Goal: Find specific page/section: Find specific page/section

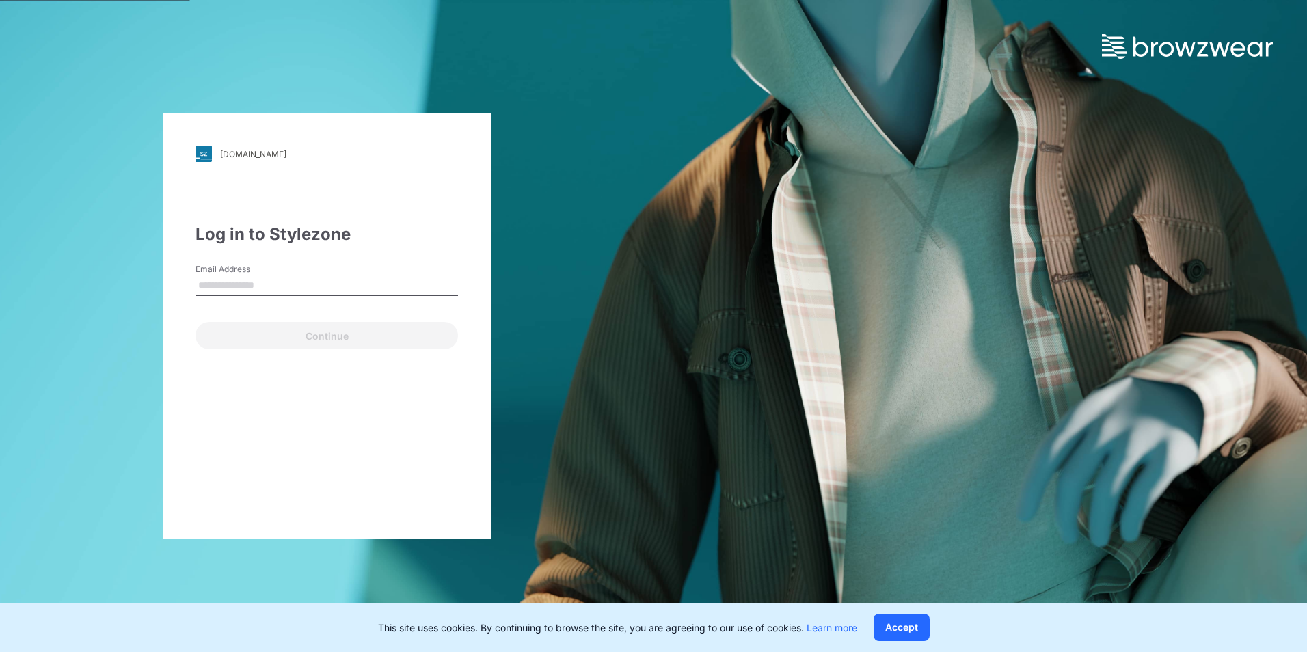
click at [301, 292] on input "Email Address" at bounding box center [326, 285] width 262 height 21
type input "**********"
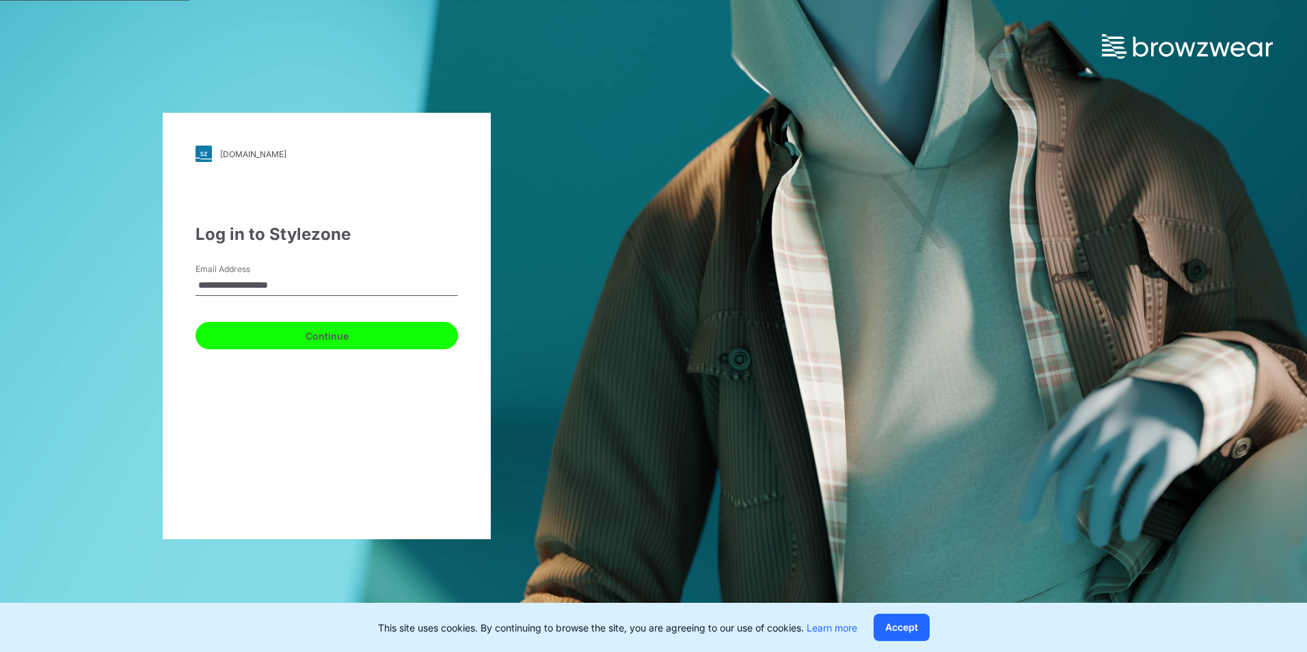
click at [311, 346] on button "Continue" at bounding box center [326, 335] width 262 height 27
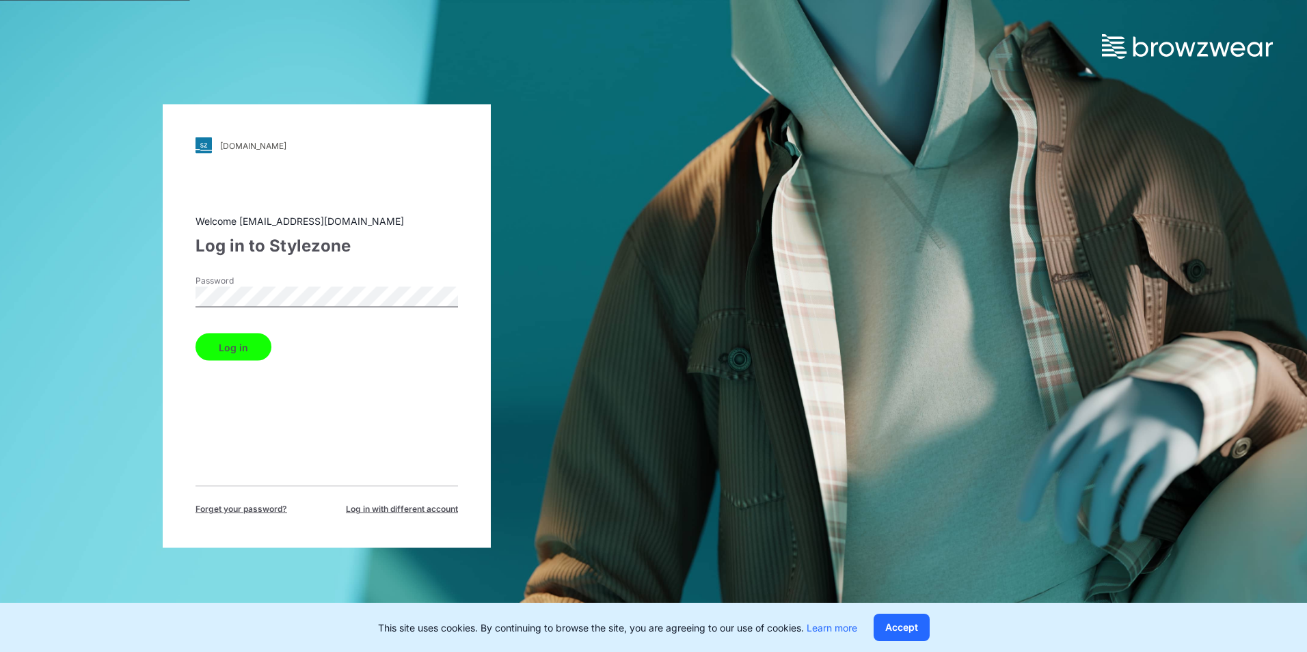
click at [241, 350] on button "Log in" at bounding box center [233, 346] width 76 height 27
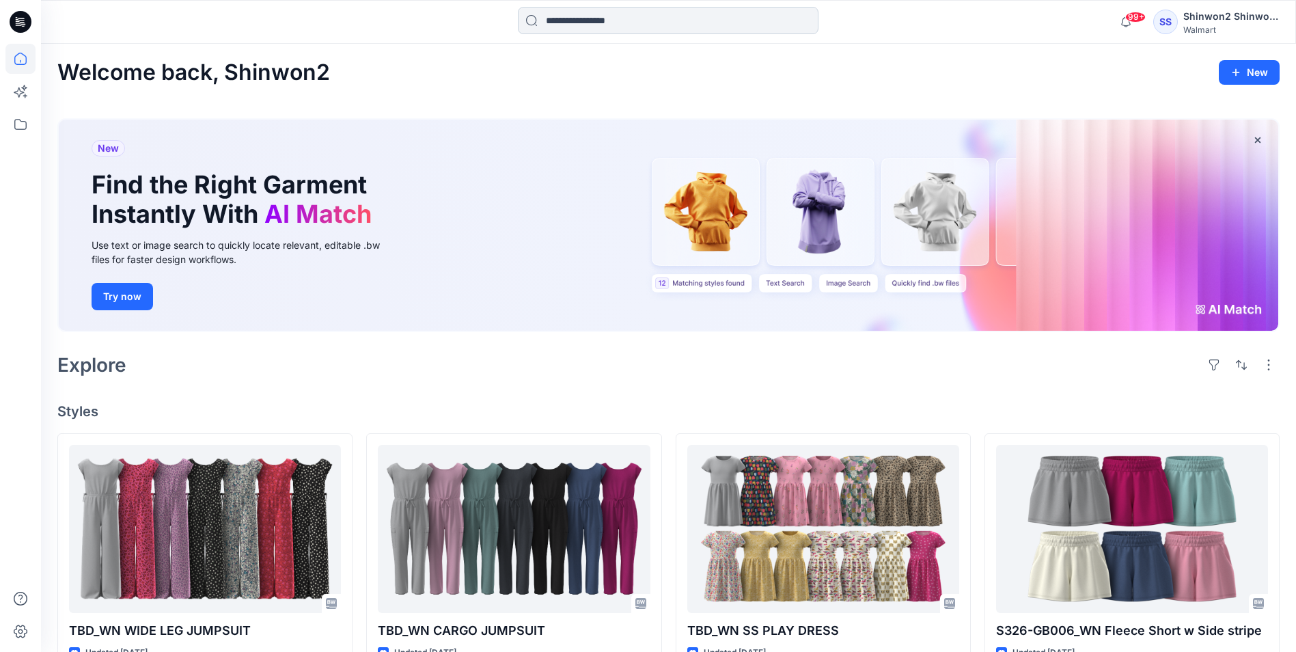
click at [571, 22] on input at bounding box center [668, 20] width 301 height 27
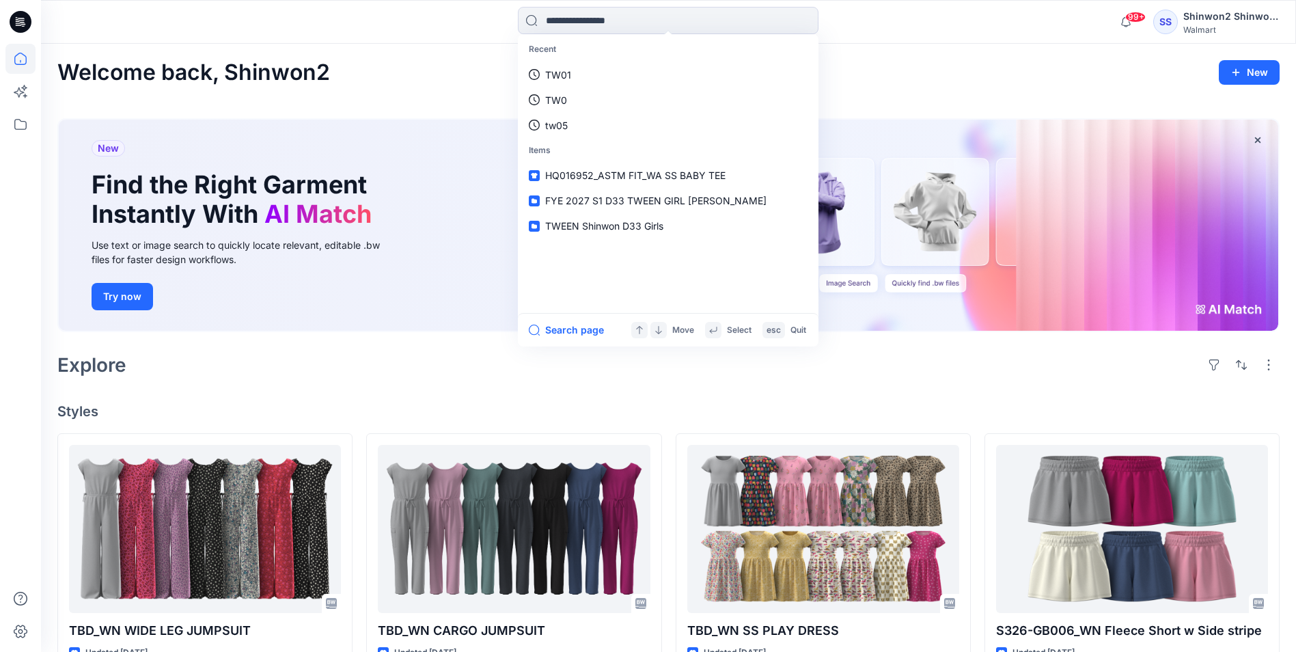
click at [965, 68] on div "Welcome back, Shinwon2 New" at bounding box center [668, 72] width 1222 height 25
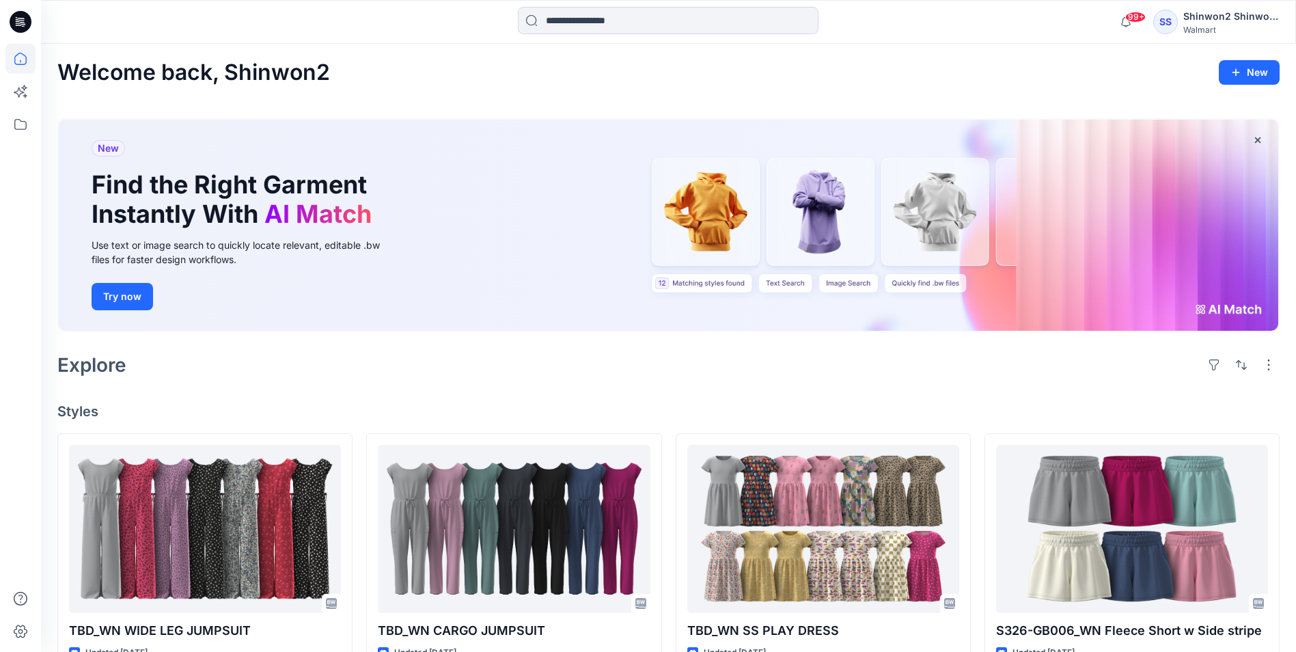
click at [965, 93] on div "Welcome back, Shinwon2 New New Find the Right Garment Instantly With AI Match U…" at bounding box center [668, 642] width 1255 height 1196
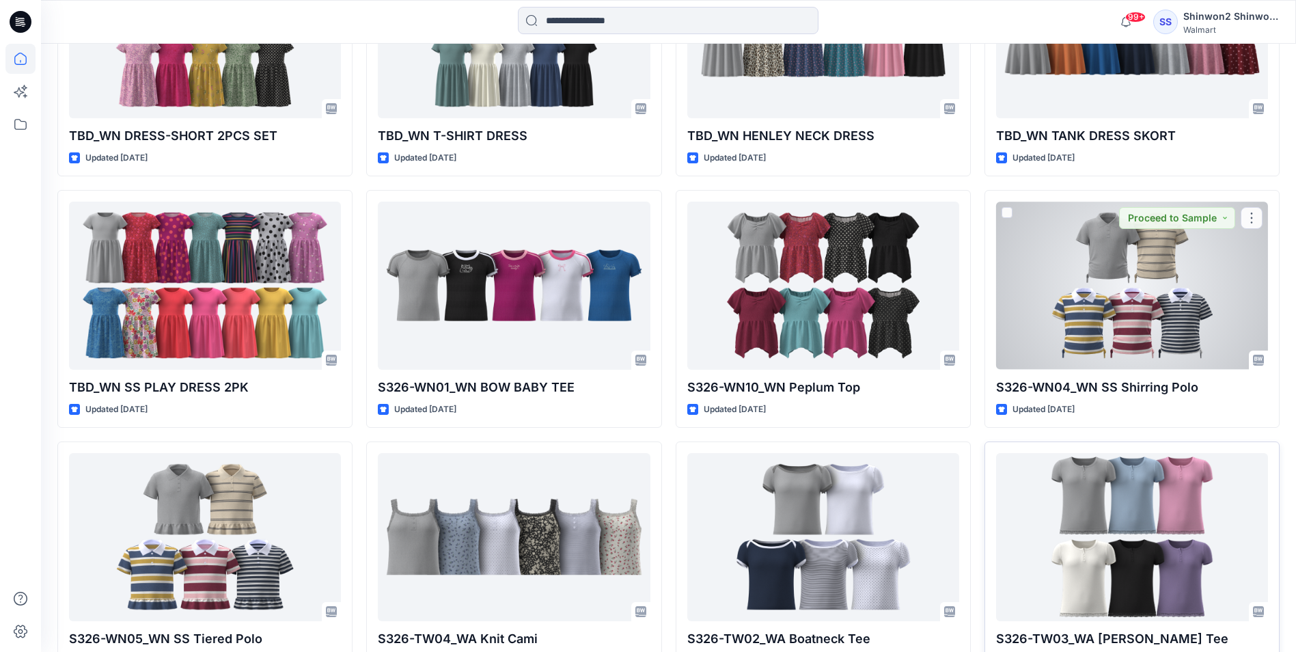
scroll to position [1889, 0]
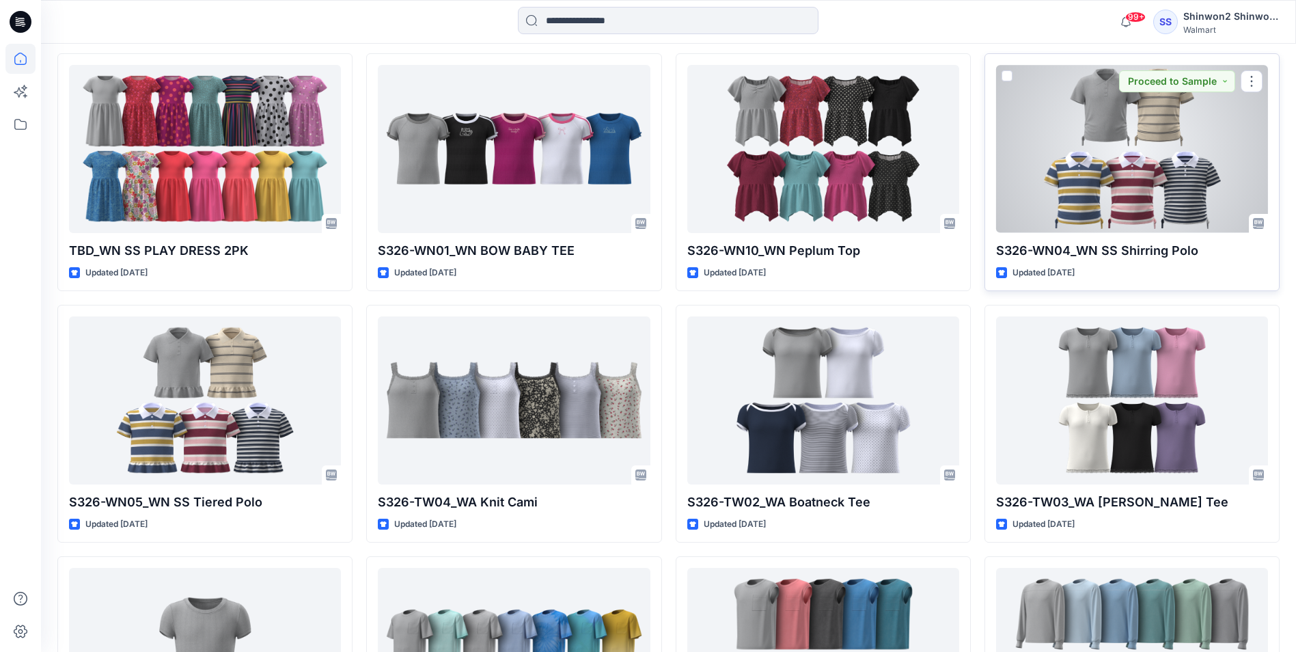
click at [1139, 175] on div at bounding box center [1132, 148] width 272 height 167
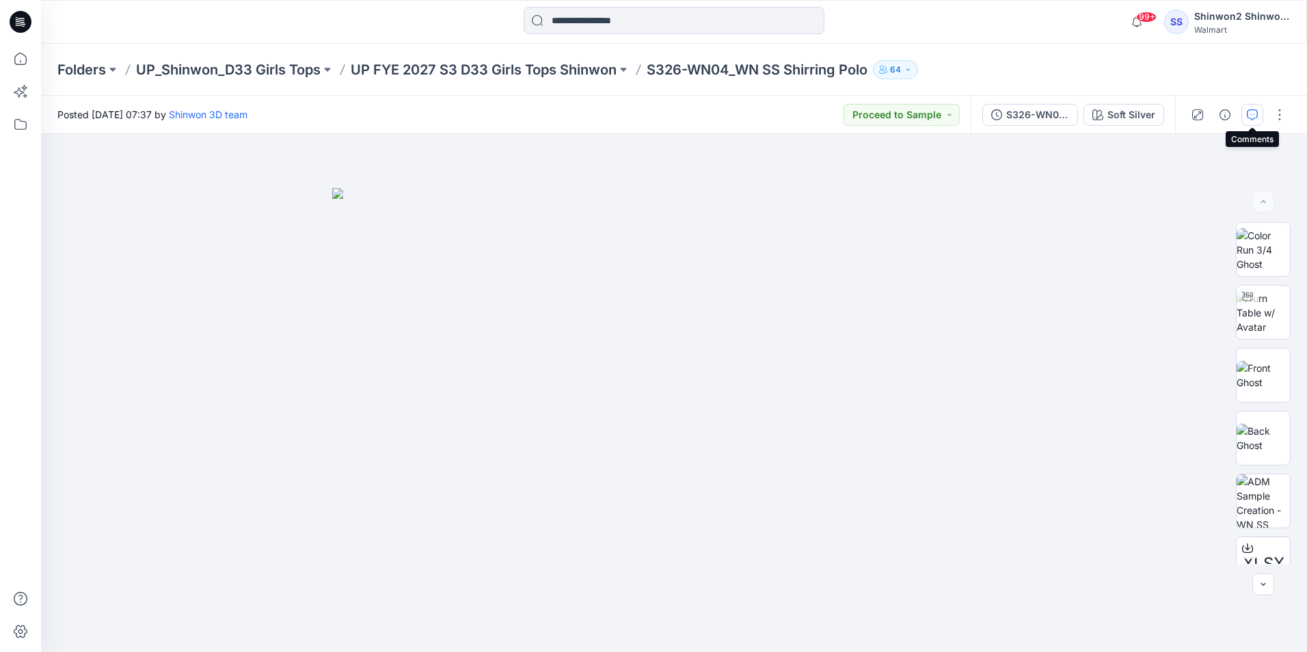
click at [1252, 111] on icon "button" at bounding box center [1251, 114] width 11 height 11
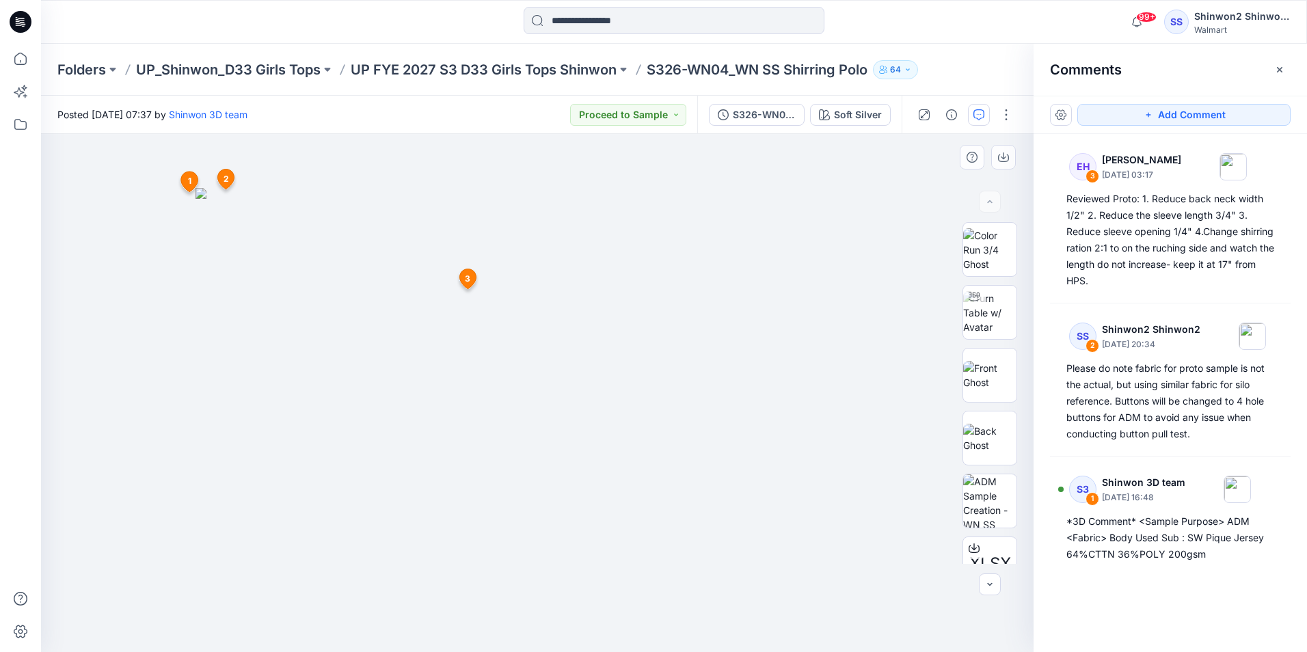
click at [780, 299] on img at bounding box center [536, 420] width 683 height 464
